Goal: Transaction & Acquisition: Download file/media

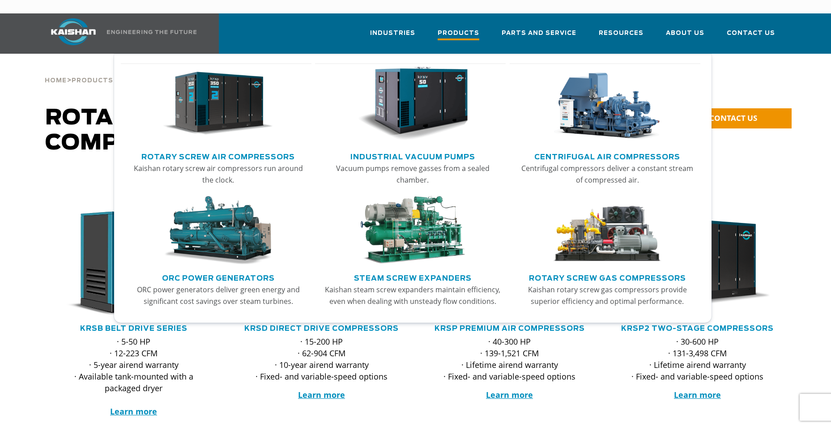
click at [466, 28] on link "Products" at bounding box center [458, 37] width 42 height 32
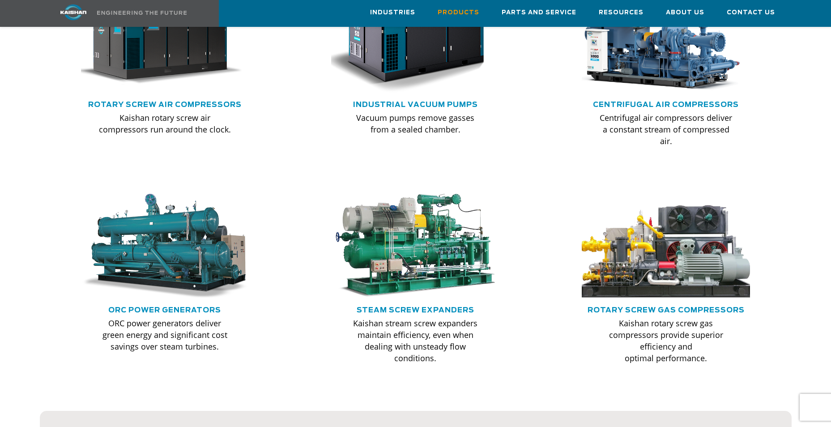
scroll to position [492, 0]
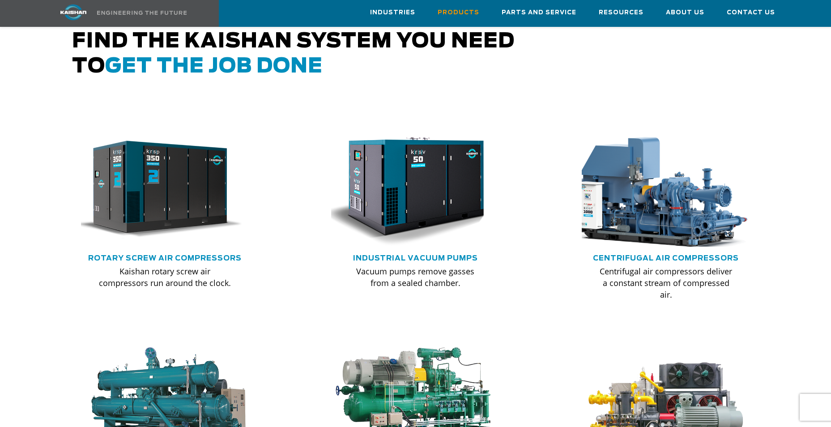
click at [637, 209] on img at bounding box center [659, 189] width 185 height 125
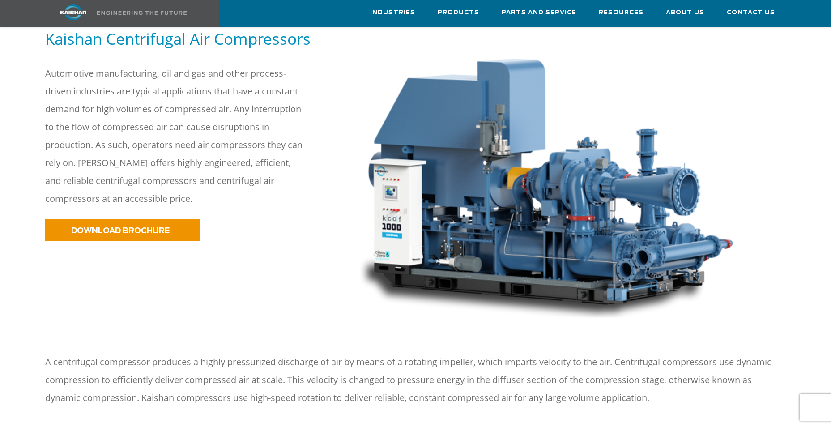
scroll to position [127, 0]
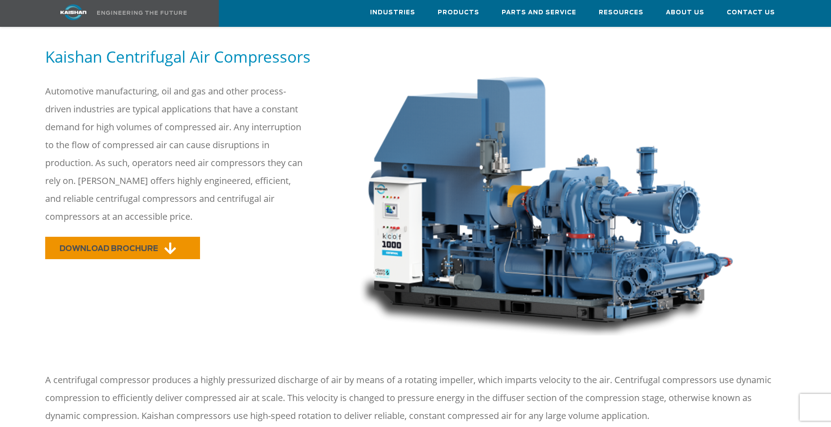
click at [159, 238] on link "DOWNLOAD BROCHURE" at bounding box center [122, 248] width 155 height 22
